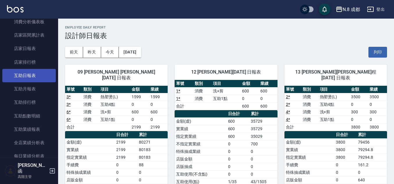
scroll to position [349, 0]
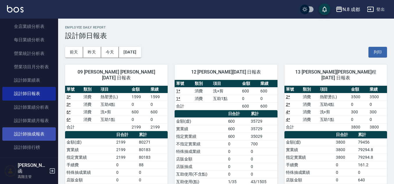
drag, startPoint x: 33, startPoint y: 147, endPoint x: 41, endPoint y: 140, distance: 11.1
click at [33, 147] on link "設計師排行榜" at bounding box center [28, 147] width 53 height 13
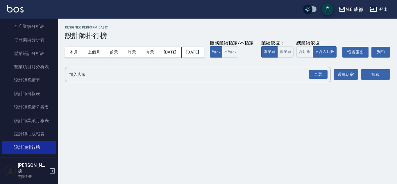
click at [86, 80] on input "加入店家" at bounding box center [194, 74] width 252 height 10
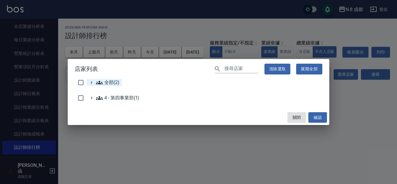
click at [103, 84] on span "全部(2)" at bounding box center [108, 82] width 24 height 7
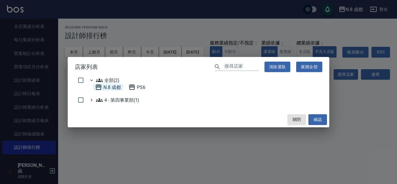
click at [111, 87] on 成都 "N.8 成都" at bounding box center [108, 87] width 26 height 7
click at [325, 120] on button "確認" at bounding box center [317, 119] width 19 height 11
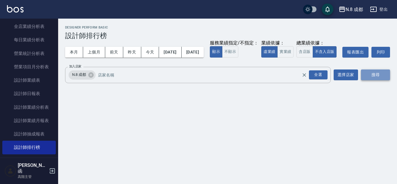
click at [368, 80] on button "搜尋" at bounding box center [375, 74] width 29 height 11
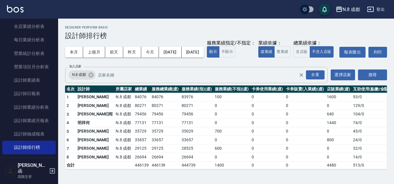
click at [105, 80] on input "加入店家" at bounding box center [202, 75] width 212 height 10
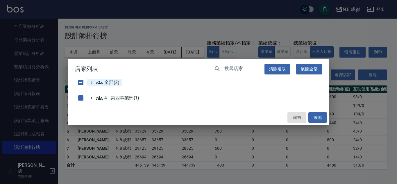
click at [113, 81] on span "全部(2)" at bounding box center [108, 82] width 24 height 7
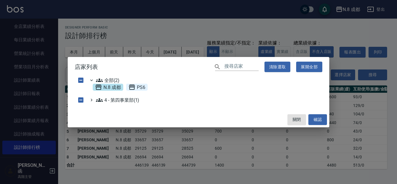
click at [136, 88] on span "PS6" at bounding box center [136, 87] width 17 height 7
checkbox input "true"
click at [316, 122] on button "確認" at bounding box center [317, 119] width 19 height 11
checkbox input "false"
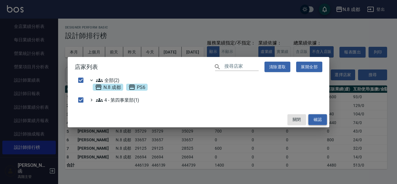
checkbox input "false"
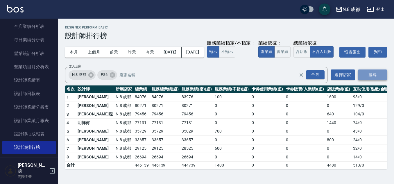
click at [374, 80] on button "搜尋" at bounding box center [372, 74] width 29 height 11
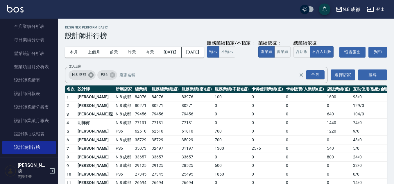
click at [92, 77] on icon at bounding box center [90, 74] width 5 height 5
click at [366, 80] on button "搜尋" at bounding box center [372, 74] width 29 height 11
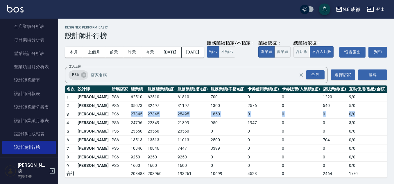
drag, startPoint x: 104, startPoint y: 126, endPoint x: 362, endPoint y: 125, distance: 258.0
click at [362, 119] on tr "3 [PERSON_NAME]PS6 27345 27345 25495 1850 0 0 0 0 / 0" at bounding box center [226, 114] width 322 height 9
click at [362, 119] on td "0 / 0" at bounding box center [367, 114] width 40 height 9
drag, startPoint x: 109, startPoint y: 124, endPoint x: 358, endPoint y: 123, distance: 249.5
click at [358, 119] on tr "3 [PERSON_NAME]PS6 27345 27345 25495 1850 0 0 0 0 / 0" at bounding box center [226, 114] width 322 height 9
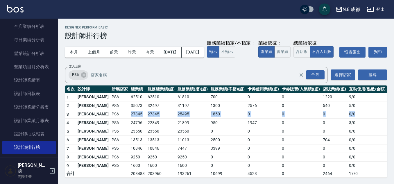
click at [358, 119] on td "0 / 0" at bounding box center [367, 114] width 40 height 9
drag, startPoint x: 106, startPoint y: 127, endPoint x: 365, endPoint y: 129, distance: 259.1
click at [365, 119] on tr "3 [PERSON_NAME]PS6 27345 27345 25495 1850 0 0 0 0 / 0" at bounding box center [226, 114] width 322 height 9
click at [365, 119] on td "0 / 0" at bounding box center [367, 114] width 40 height 9
click at [84, 77] on icon at bounding box center [83, 74] width 5 height 5
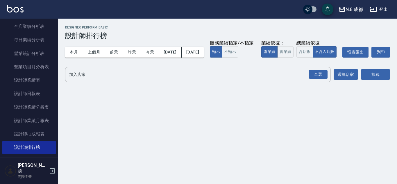
click at [90, 80] on input "加入店家" at bounding box center [194, 74] width 252 height 10
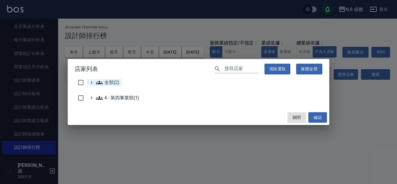
click at [105, 82] on span "全部(2)" at bounding box center [108, 82] width 24 height 7
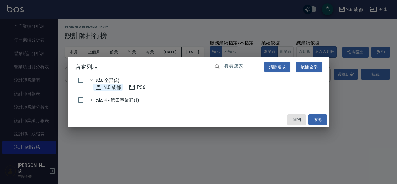
click at [112, 87] on 成都 "N.8 成都" at bounding box center [108, 87] width 26 height 7
click at [317, 119] on button "確認" at bounding box center [317, 119] width 19 height 11
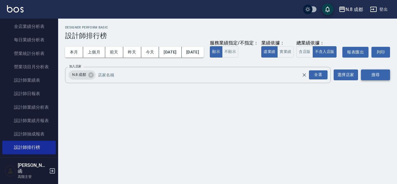
click at [376, 80] on button "搜尋" at bounding box center [375, 74] width 29 height 11
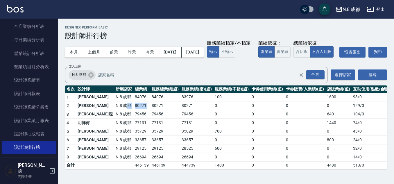
drag, startPoint x: 107, startPoint y: 114, endPoint x: 150, endPoint y: 114, distance: 43.6
click at [137, 110] on tr "2 [PERSON_NAME]8 成都 80271 80271 80271 0 0 0 0 129 / 0" at bounding box center [228, 105] width 326 height 9
click at [180, 119] on td "79456" at bounding box center [196, 114] width 33 height 9
drag, startPoint x: 100, startPoint y: 118, endPoint x: 216, endPoint y: 117, distance: 116.2
click at [216, 110] on tr "2 [PERSON_NAME]8 成都 80271 80271 80271 0 0 0 0 129 / 0" at bounding box center [228, 105] width 326 height 9
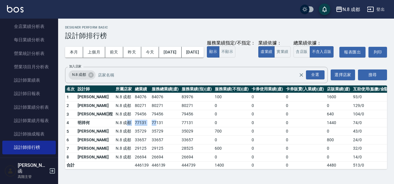
drag, startPoint x: 105, startPoint y: 134, endPoint x: 136, endPoint y: 134, distance: 30.8
click at [136, 127] on tr "4 明祥[PERSON_NAME]8 成都 77131 77131 77131 0 0 0 1440 74 / 0" at bounding box center [228, 123] width 326 height 9
drag, startPoint x: 123, startPoint y: 144, endPoint x: 144, endPoint y: 146, distance: 21.0
click at [144, 136] on tr "5 [PERSON_NAME]8 成都 35729 35729 35029 700 0 0 0 43 / 0" at bounding box center [228, 131] width 326 height 9
click at [180, 144] on td "33657" at bounding box center [196, 140] width 33 height 9
